Goal: Transaction & Acquisition: Obtain resource

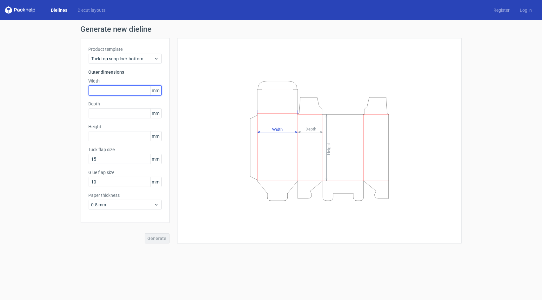
click at [117, 92] on input "text" at bounding box center [125, 90] width 73 height 10
type input "150"
click at [120, 137] on input "text" at bounding box center [125, 136] width 73 height 10
type input "170"
click at [113, 114] on input "text" at bounding box center [125, 113] width 73 height 10
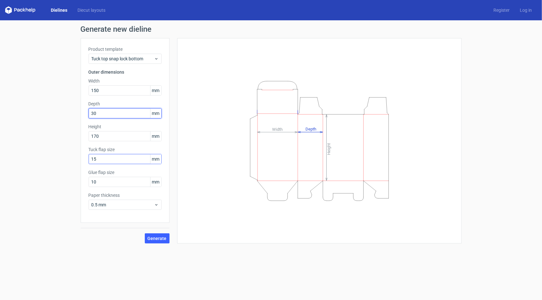
type input "30"
click at [110, 159] on input "15" at bounding box center [125, 159] width 73 height 10
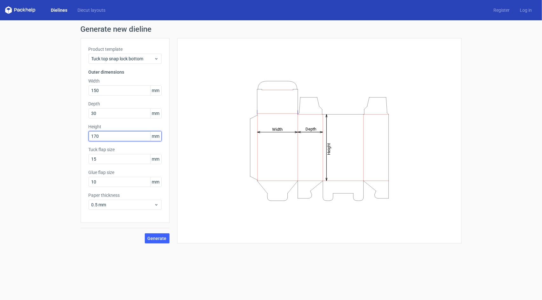
click at [116, 137] on input "170" at bounding box center [125, 136] width 73 height 10
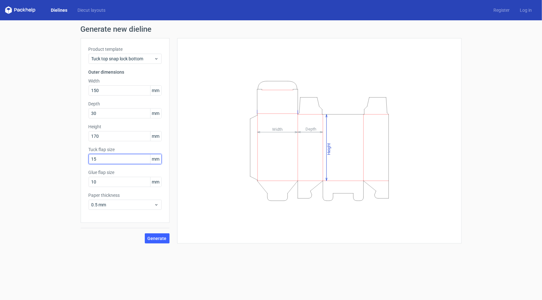
click at [115, 160] on input "15" at bounding box center [125, 159] width 73 height 10
type input "1"
type input "35"
click at [115, 183] on input "10" at bounding box center [125, 182] width 73 height 10
type input "1"
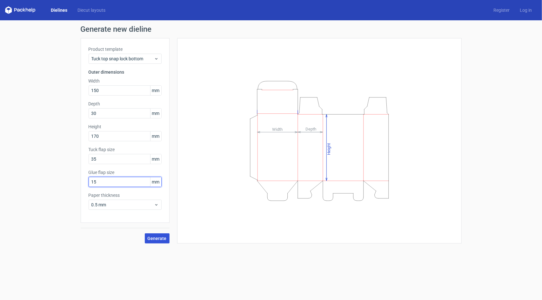
type input "15"
click at [156, 238] on span "Generate" at bounding box center [157, 238] width 19 height 4
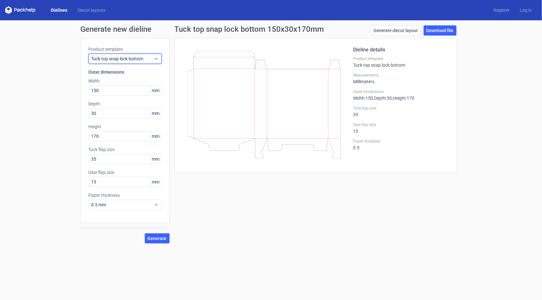
click at [127, 63] on div "Tuck top snap lock bottom" at bounding box center [125, 59] width 73 height 10
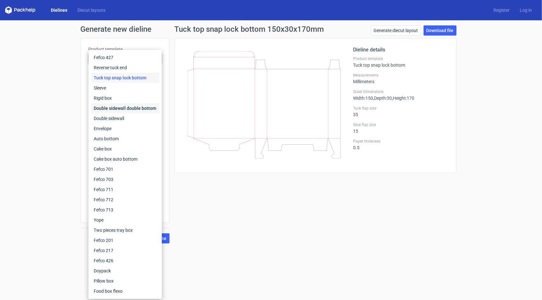
click at [119, 108] on div "Double sidewall double bottom" at bounding box center [125, 108] width 68 height 10
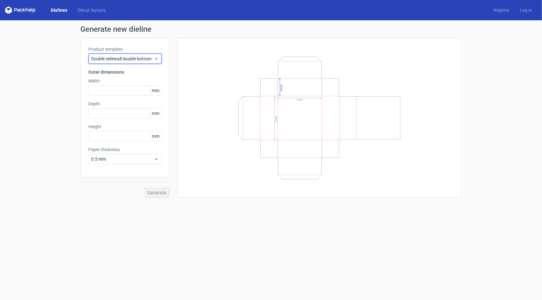
click at [126, 59] on span "Double sidewall double bottom" at bounding box center [122, 59] width 63 height 6
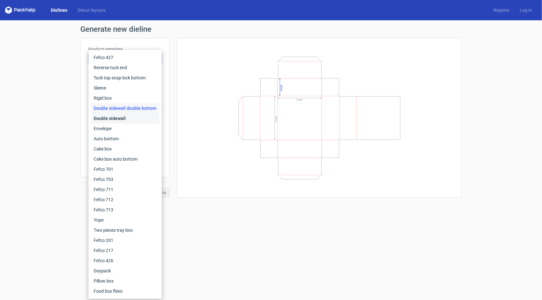
click at [113, 119] on div "Double sidewall" at bounding box center [125, 118] width 68 height 10
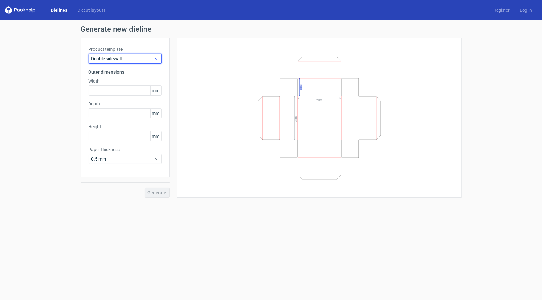
click at [126, 59] on span "Double sidewall" at bounding box center [122, 59] width 63 height 6
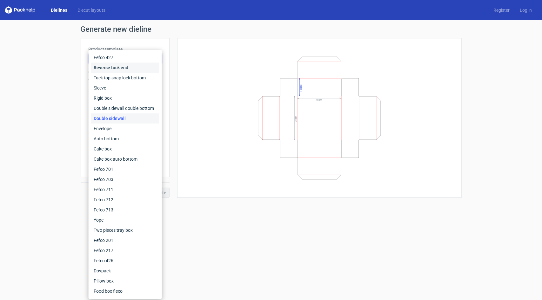
click at [126, 68] on div "Reverse tuck end" at bounding box center [125, 68] width 68 height 10
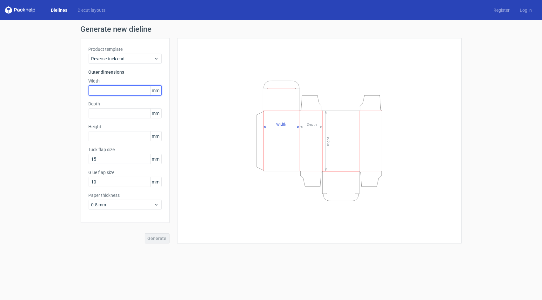
click at [112, 90] on input "text" at bounding box center [125, 90] width 73 height 10
type input "150"
click at [115, 112] on input "text" at bounding box center [125, 113] width 73 height 10
type input "35"
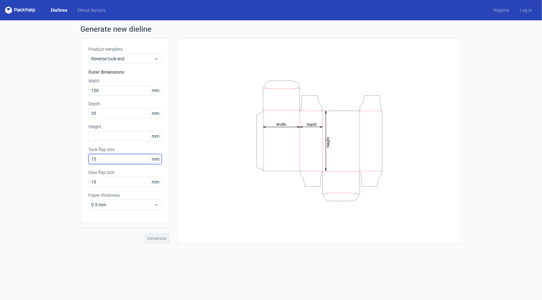
click at [105, 158] on input "15" at bounding box center [125, 159] width 73 height 10
type input "1"
type input "35"
click at [111, 183] on input "10" at bounding box center [125, 182] width 73 height 10
type input "1"
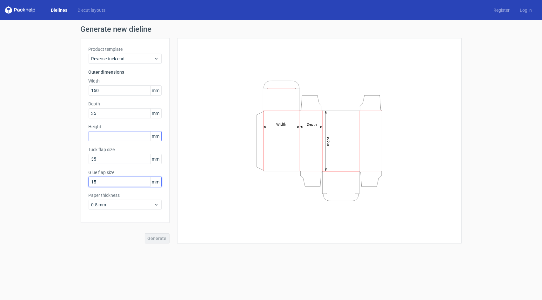
type input "15"
click at [112, 138] on input "text" at bounding box center [125, 136] width 73 height 10
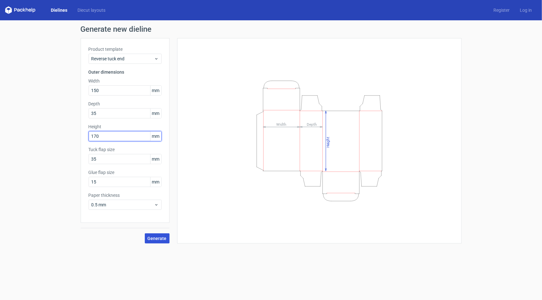
type input "170"
click at [159, 240] on span "Generate" at bounding box center [157, 238] width 19 height 4
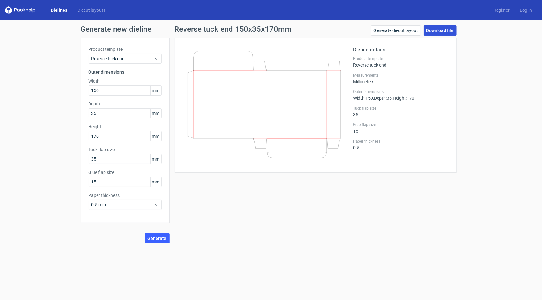
click at [438, 33] on link "Download file" at bounding box center [440, 30] width 33 height 10
click at [404, 33] on link "Generate diecut layout" at bounding box center [396, 30] width 50 height 10
click at [219, 99] on icon at bounding box center [264, 104] width 153 height 107
click at [440, 29] on link "Download file" at bounding box center [440, 30] width 33 height 10
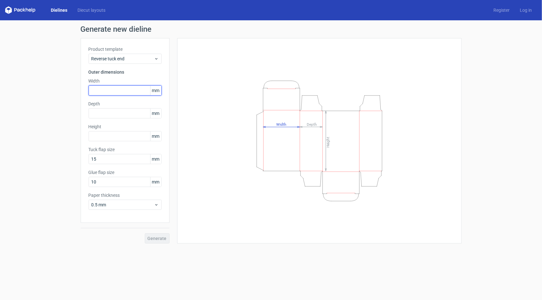
click at [128, 92] on input "text" at bounding box center [125, 90] width 73 height 10
type input "150"
click at [104, 113] on input "text" at bounding box center [125, 113] width 73 height 10
type input "35"
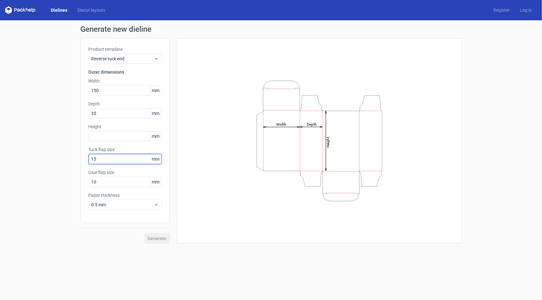
click at [112, 158] on input "15" at bounding box center [125, 159] width 73 height 10
type input "1"
type input "35"
click at [107, 181] on input "10" at bounding box center [125, 182] width 73 height 10
type input "1"
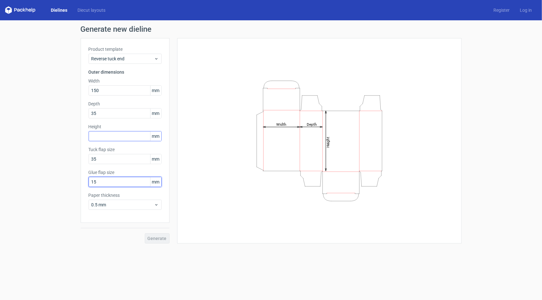
type input "15"
click at [112, 137] on input "text" at bounding box center [125, 136] width 73 height 10
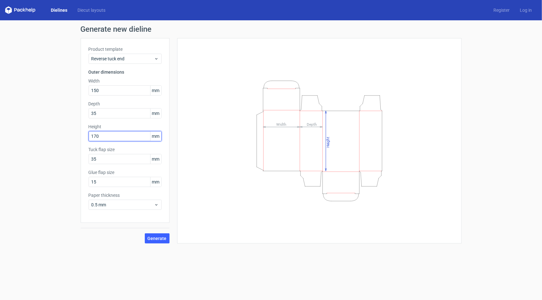
type input "170"
click at [145, 233] on button "Generate" at bounding box center [157, 238] width 25 height 10
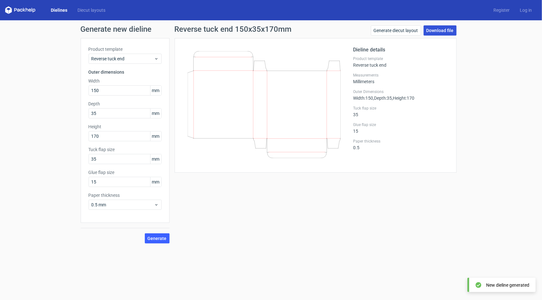
click at [438, 30] on link "Download file" at bounding box center [440, 30] width 33 height 10
